Goal: Information Seeking & Learning: Learn about a topic

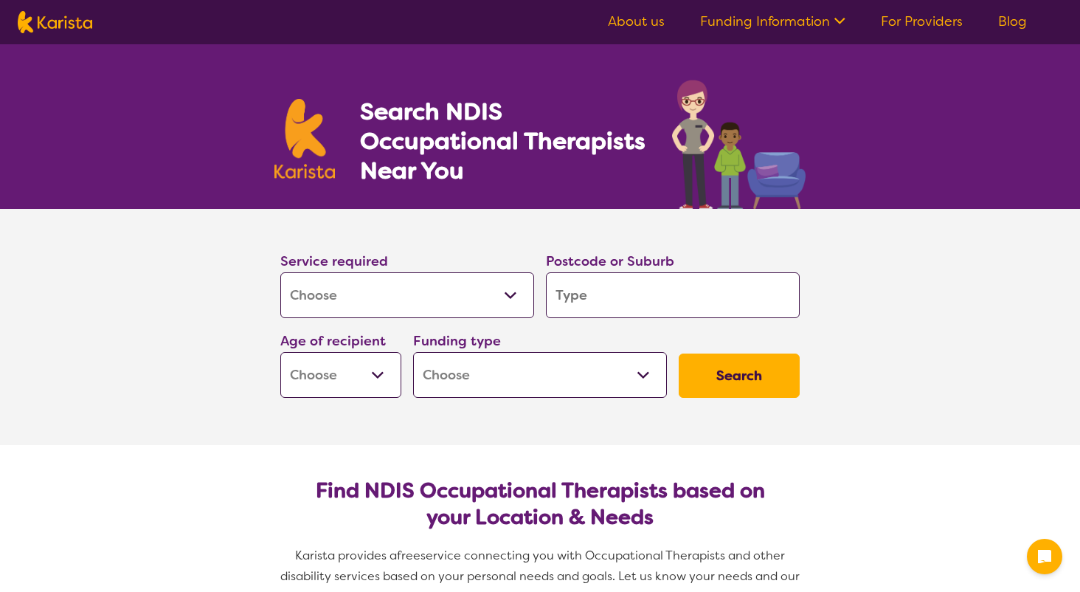
select select "[MEDICAL_DATA]"
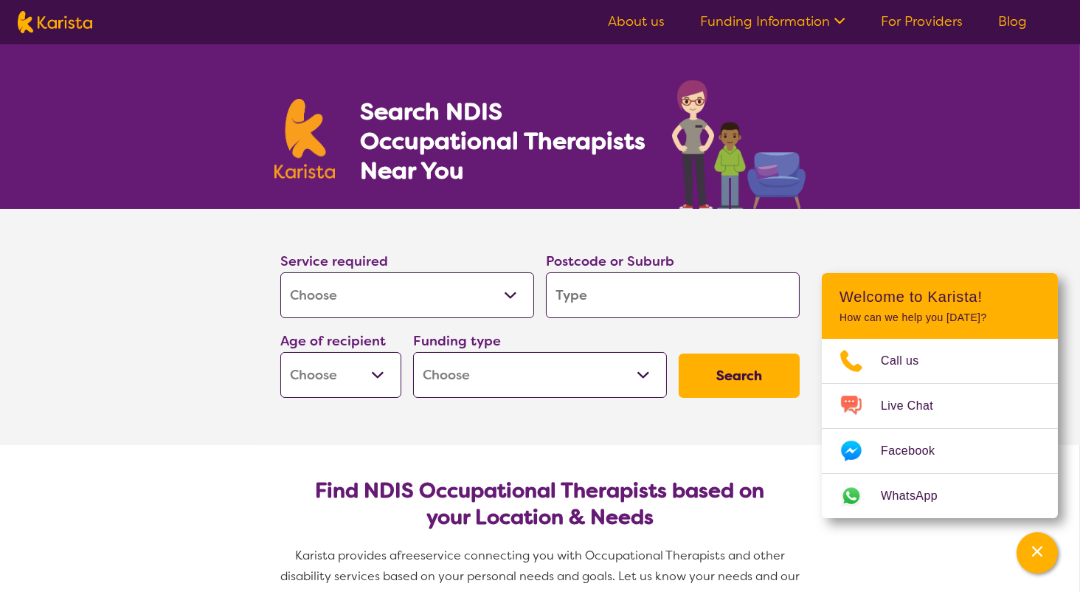
click at [637, 291] on input "search" at bounding box center [673, 295] width 254 height 46
type input "3"
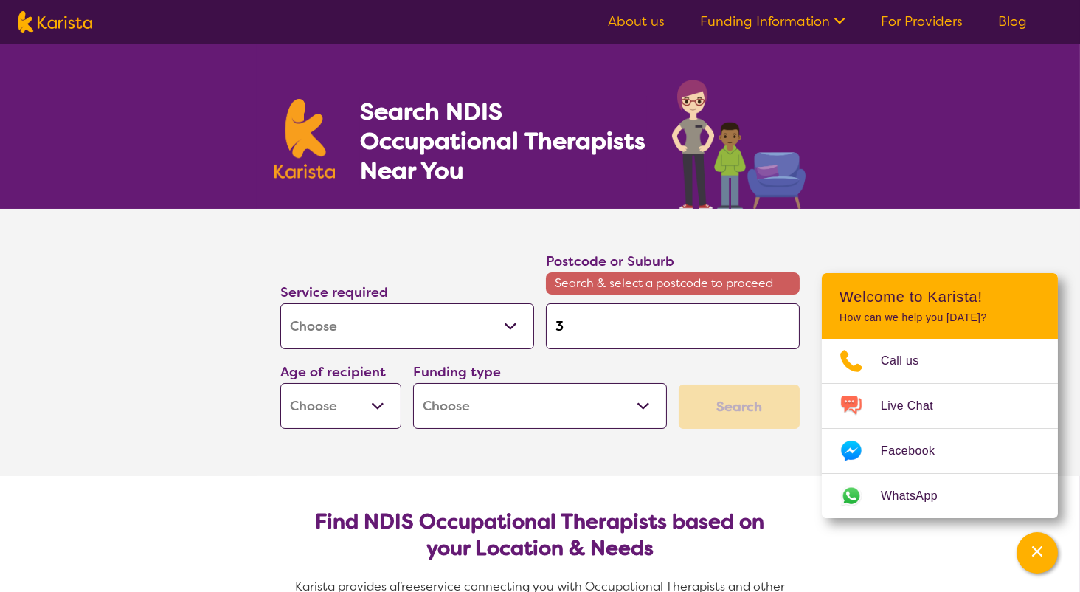
type input "30"
type input "306"
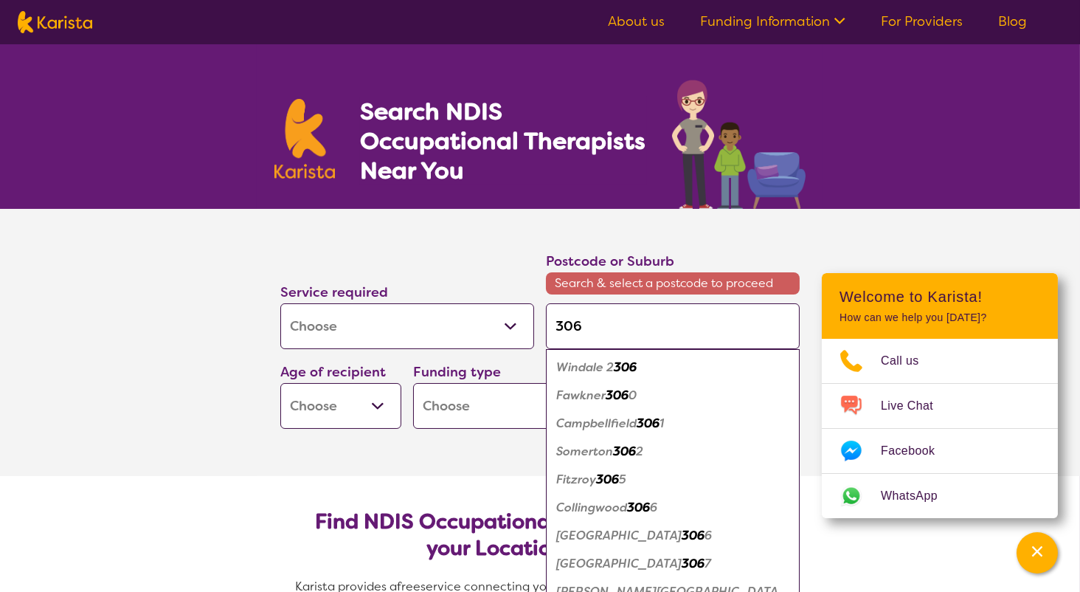
type input "3064"
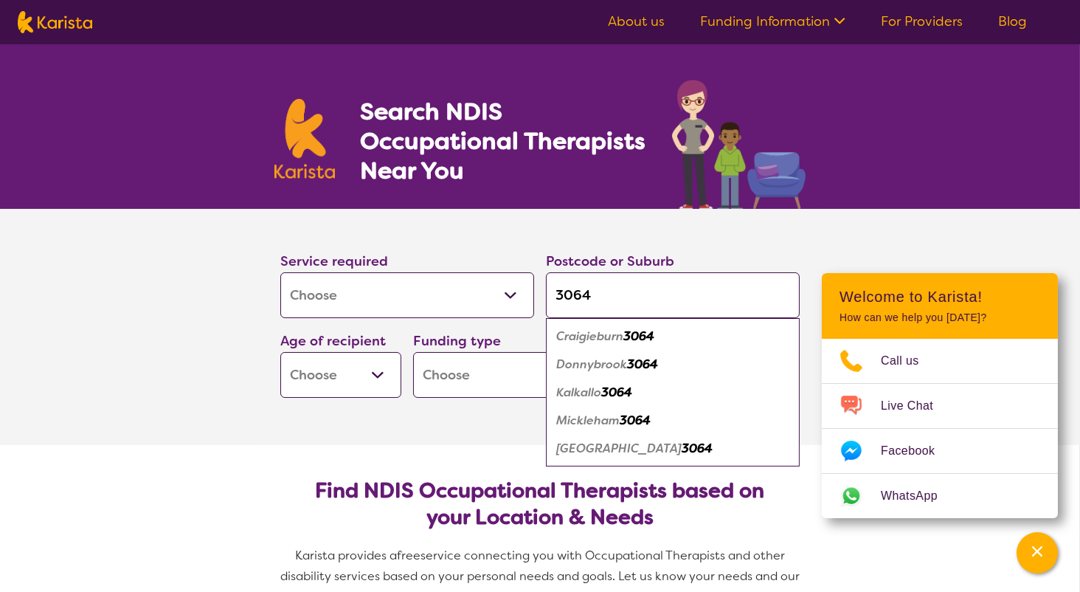
type input "3064"
click at [580, 337] on em "Craigieburn" at bounding box center [589, 335] width 67 height 15
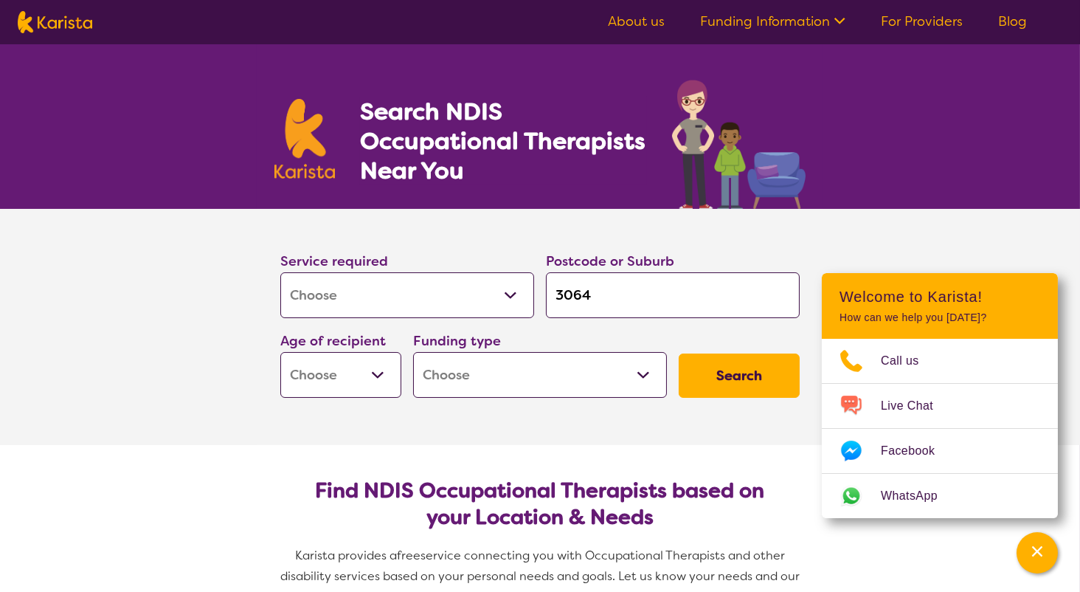
click at [341, 381] on select "Early Childhood - 0 to 9 Child - 10 to 11 Adolescent - 12 to 17 Adult - 18 to 6…" at bounding box center [340, 375] width 121 height 46
select select "CH"
click at [280, 352] on select "Early Childhood - 0 to 9 Child - 10 to 11 Adolescent - 12 to 17 Adult - 18 to 6…" at bounding box center [340, 375] width 121 height 46
select select "CH"
click at [519, 370] on select "Home Care Package (HCP) National Disability Insurance Scheme (NDIS) I don't know" at bounding box center [540, 375] width 254 height 46
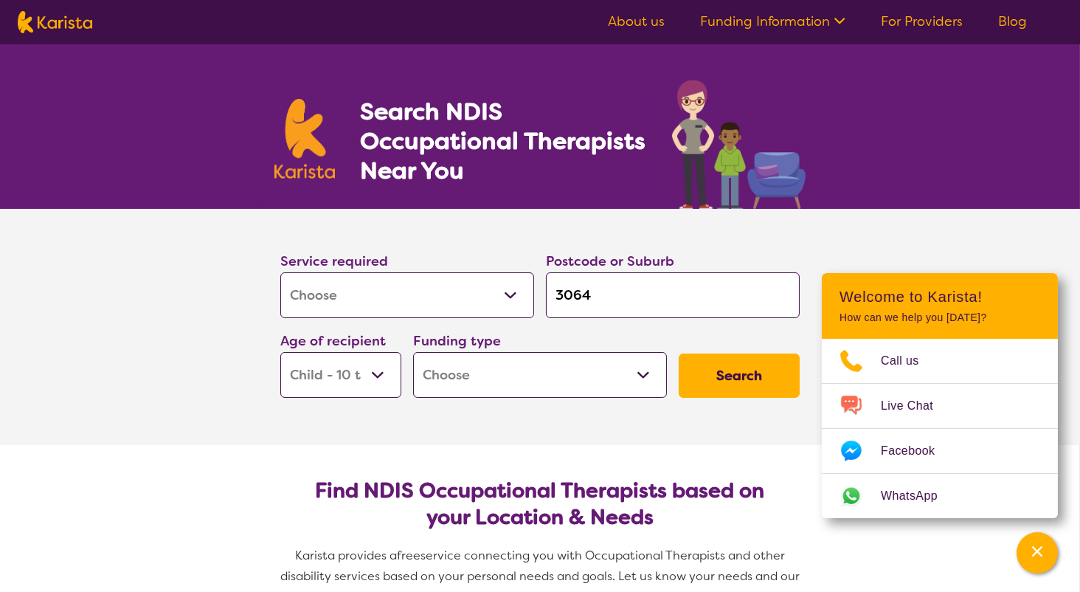
select select "NDIS"
click at [413, 352] on select "Home Care Package (HCP) National Disability Insurance Scheme (NDIS) I don't know" at bounding box center [540, 375] width 254 height 46
select select "NDIS"
click at [715, 378] on button "Search" at bounding box center [739, 375] width 121 height 44
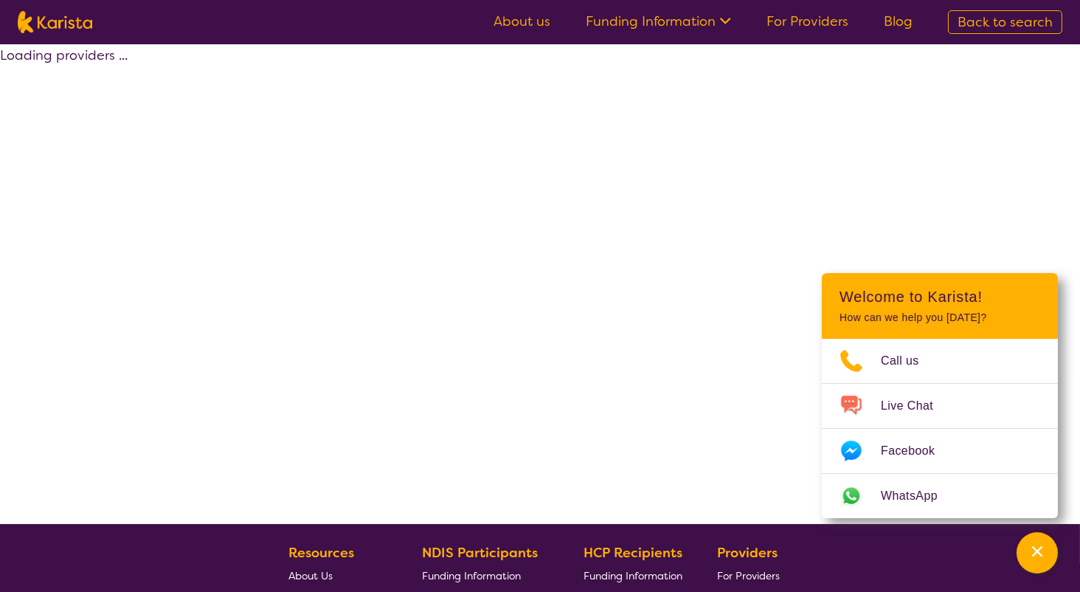
select select "by_score"
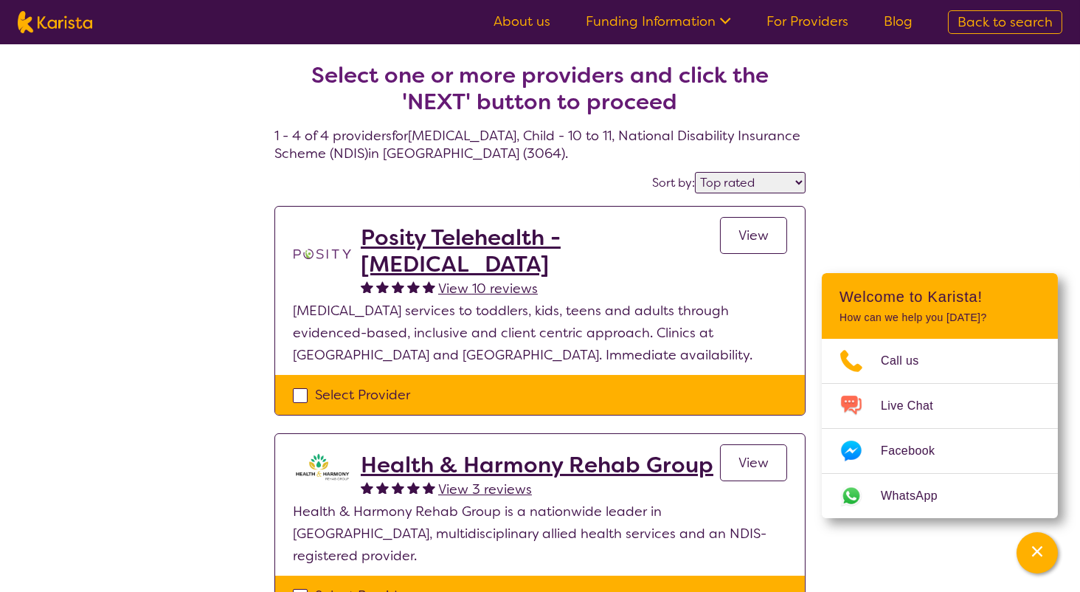
select select "[MEDICAL_DATA]"
select select "CH"
select select "NDIS"
select select "[MEDICAL_DATA]"
select select "CH"
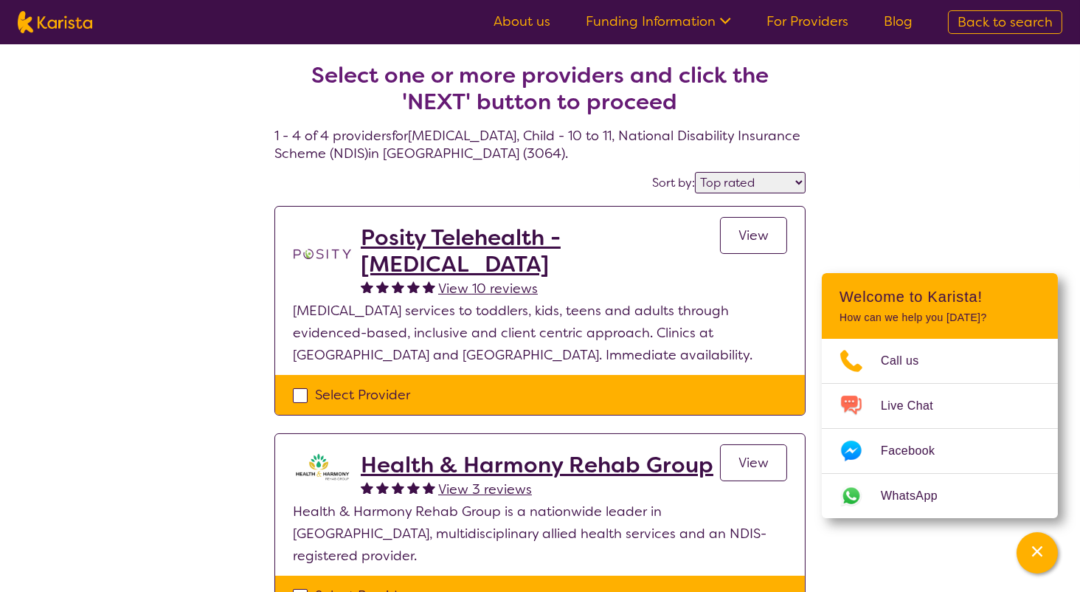
select select "NDIS"
